Goal: Information Seeking & Learning: Learn about a topic

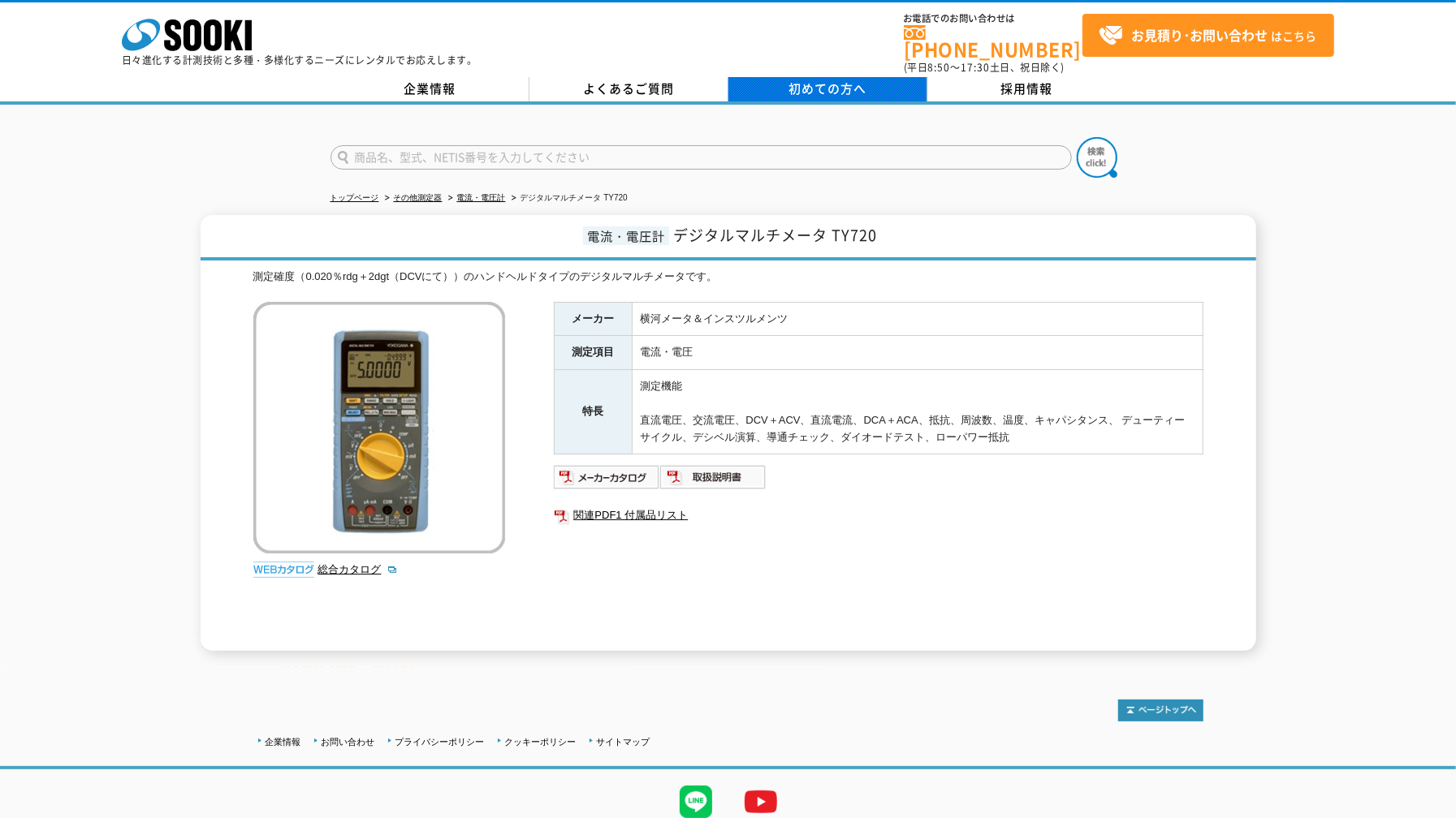
click at [785, 77] on link "初めての方へ" at bounding box center [828, 89] width 199 height 24
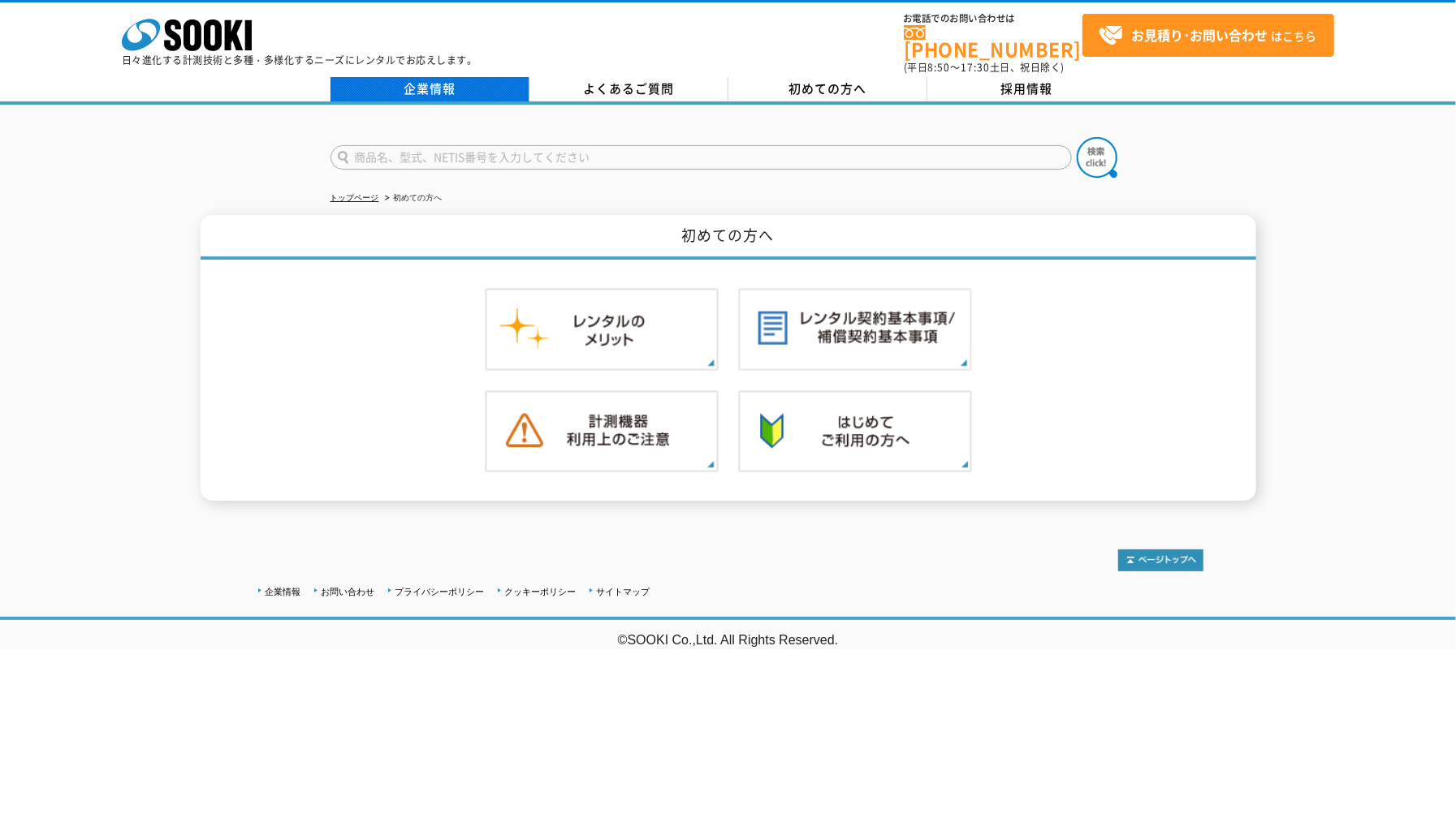
click at [452, 83] on link "企業情報" at bounding box center [430, 89] width 199 height 24
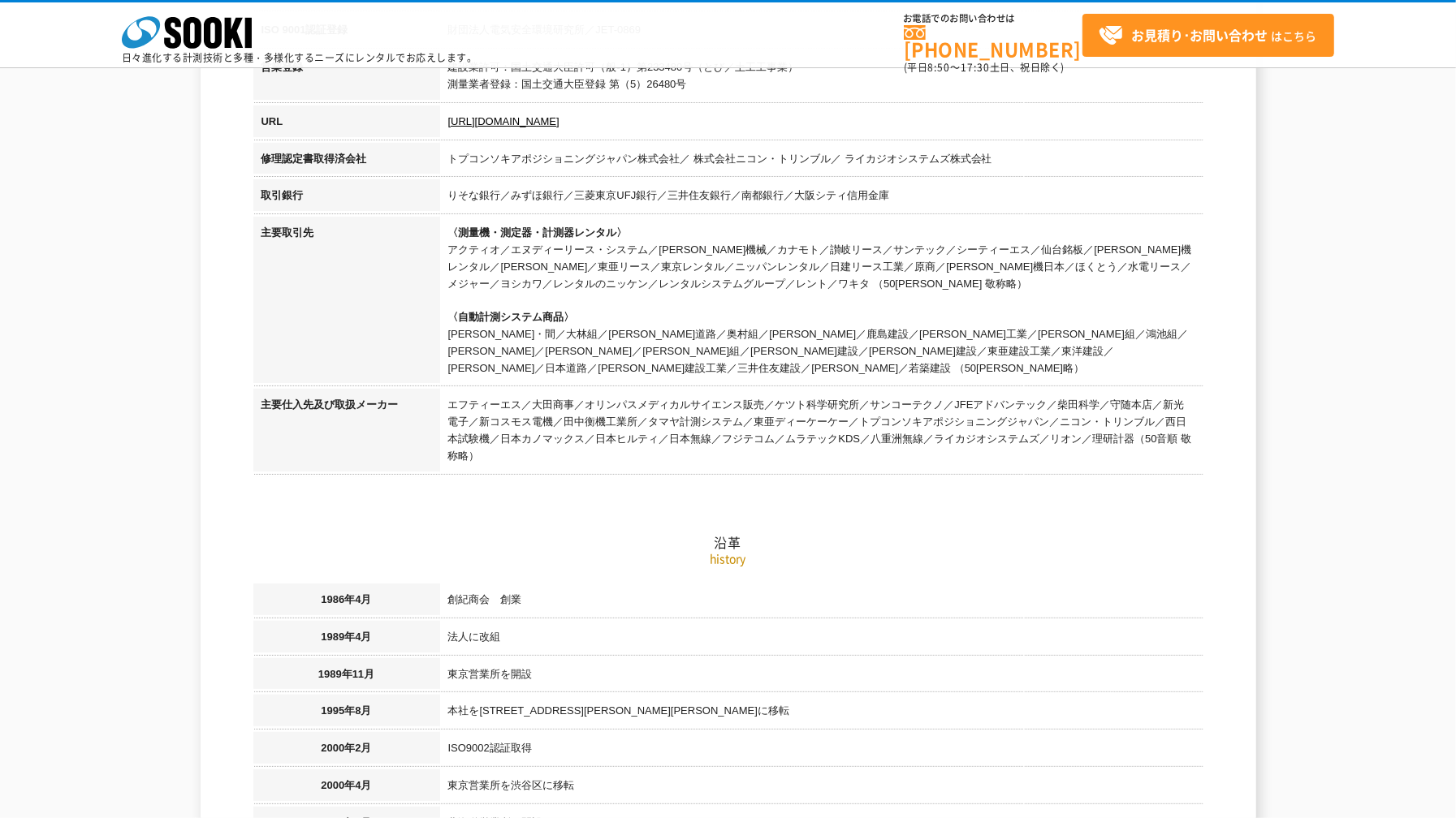
scroll to position [998, 0]
